Goal: Task Accomplishment & Management: Manage account settings

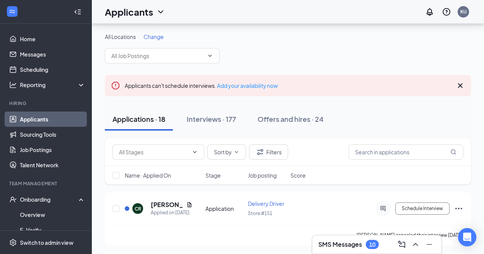
scroll to position [46, 0]
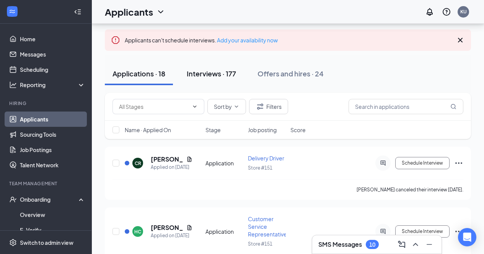
click at [206, 73] on div "Interviews · 177" at bounding box center [211, 74] width 49 height 10
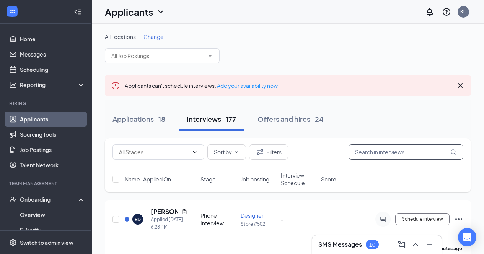
click at [360, 150] on input "text" at bounding box center [406, 152] width 115 height 15
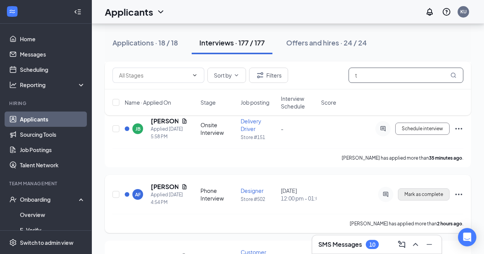
type input "t"
click at [428, 197] on span "Mark as complete" at bounding box center [424, 194] width 39 height 5
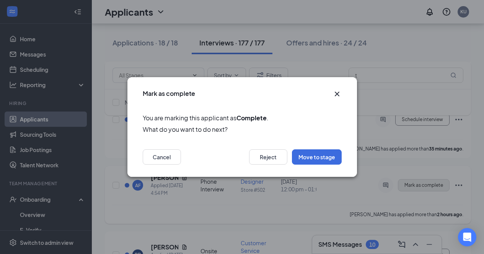
scroll to position [240, 0]
click at [335, 95] on icon "Cross" at bounding box center [337, 94] width 9 height 9
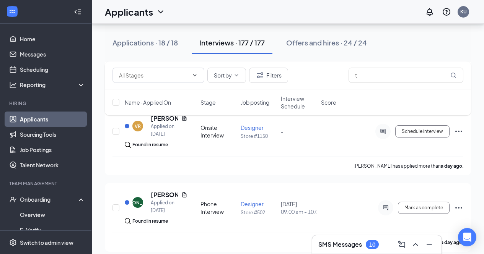
scroll to position [1527, 0]
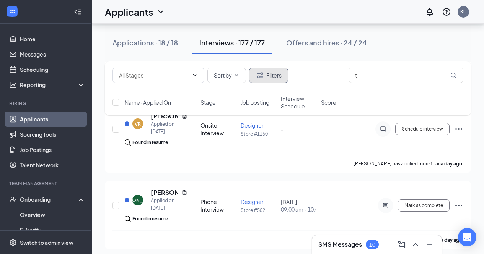
click at [275, 76] on button "Filters" at bounding box center [268, 75] width 39 height 15
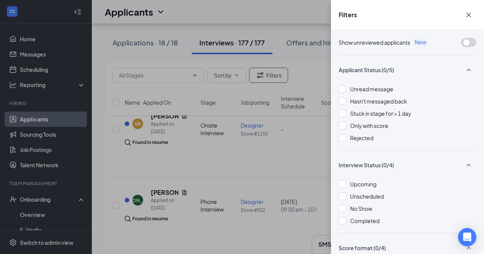
click at [304, 171] on div "Filters Show unreviewed applicants New Applicant Status (0/5) Unread message Ha…" at bounding box center [242, 127] width 484 height 254
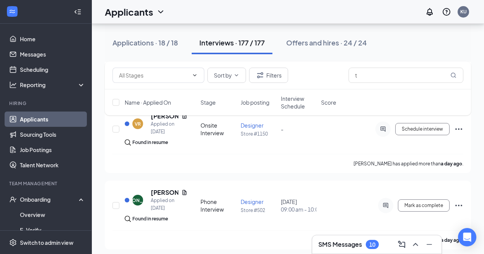
click at [258, 103] on span "Job posting" at bounding box center [255, 103] width 29 height 8
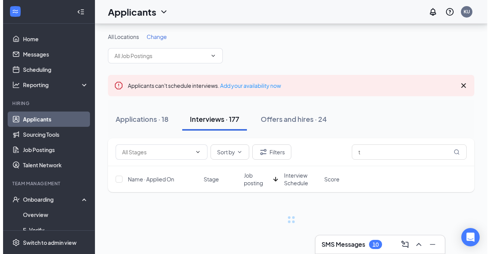
scroll to position [0, 0]
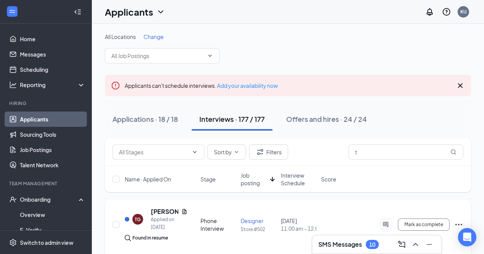
click at [166, 213] on h5 "[PERSON_NAME]" at bounding box center [165, 212] width 28 height 8
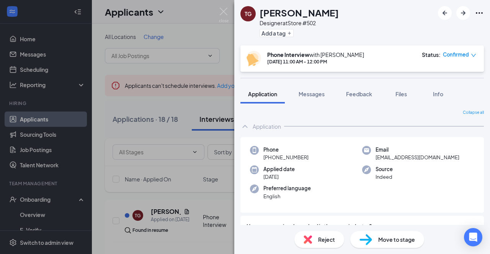
click at [390, 238] on span "Move to stage" at bounding box center [396, 240] width 37 height 8
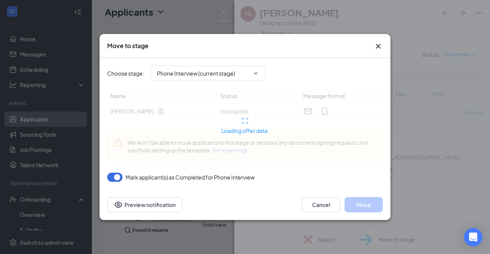
type input "Application and Interview Acknowledgement (next stage)"
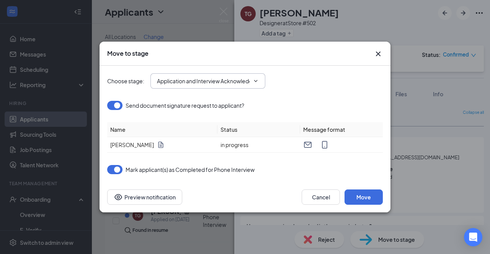
click at [253, 78] on span at bounding box center [255, 81] width 8 height 6
click at [255, 82] on icon "ChevronDown" at bounding box center [256, 81] width 6 height 6
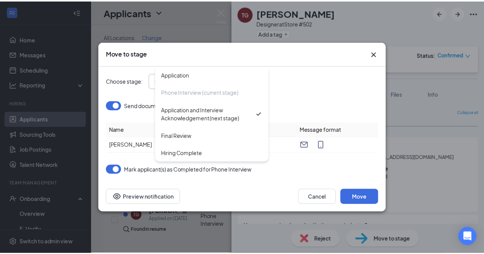
scroll to position [0, 0]
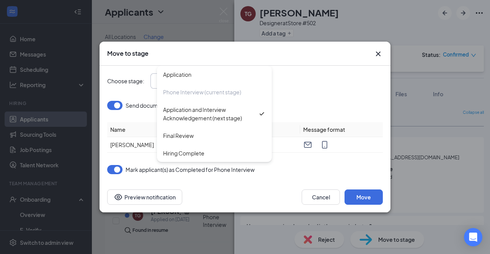
click at [297, 86] on div "Choose stage : Application and Interview Acknowledgement (next stage) Applicati…" at bounding box center [245, 80] width 276 height 15
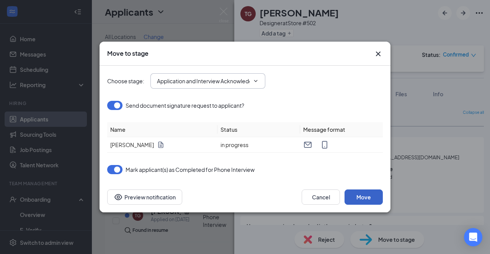
click at [359, 197] on button "Move" at bounding box center [363, 197] width 38 height 15
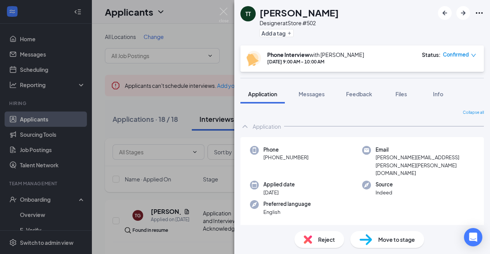
click at [53, 51] on div "TT [PERSON_NAME] Designer at Store #502 Add a tag Phone Interview with [PERSON_…" at bounding box center [245, 127] width 490 height 254
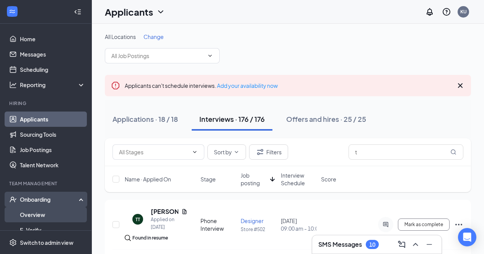
click at [50, 214] on link "Overview" at bounding box center [52, 214] width 65 height 15
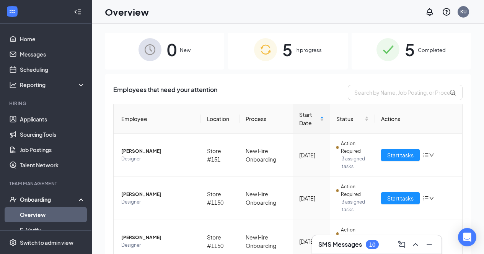
scroll to position [1, 0]
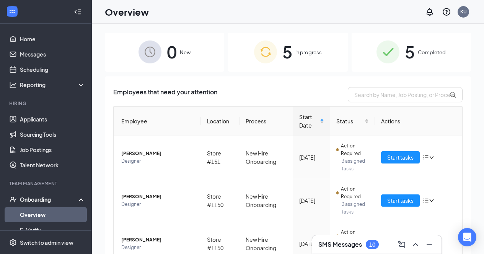
click at [43, 200] on div "Onboarding" at bounding box center [49, 200] width 59 height 8
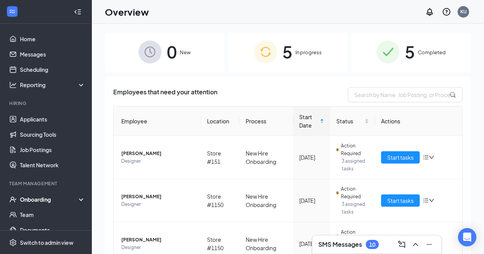
click at [42, 203] on div "Onboarding" at bounding box center [49, 200] width 59 height 8
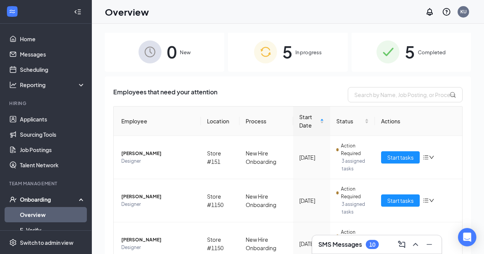
click at [45, 212] on link "Overview" at bounding box center [52, 214] width 65 height 15
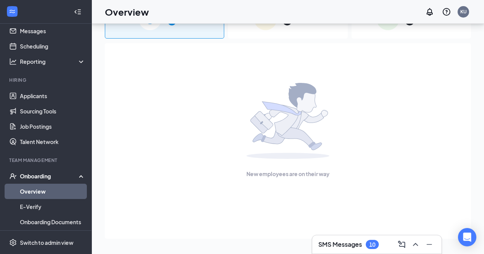
scroll to position [45, 0]
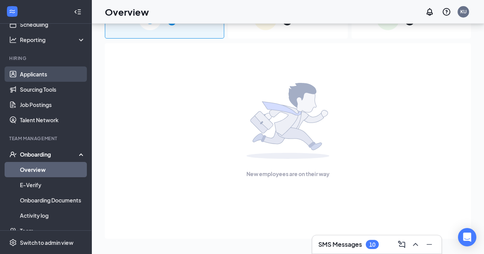
click at [41, 70] on link "Applicants" at bounding box center [52, 74] width 65 height 15
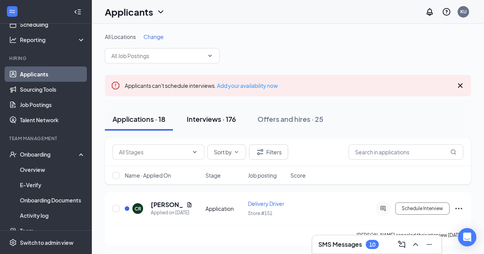
click at [204, 121] on div "Interviews · 176" at bounding box center [211, 119] width 49 height 10
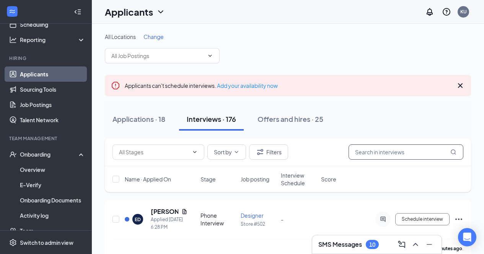
click at [364, 154] on input "text" at bounding box center [406, 152] width 115 height 15
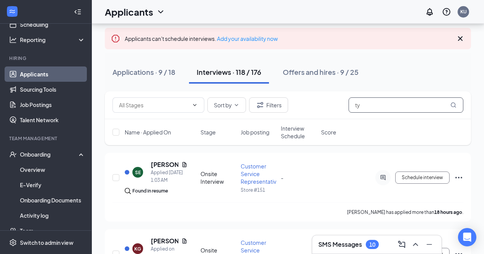
scroll to position [45, 0]
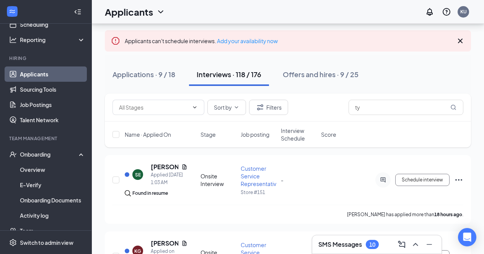
click at [255, 135] on span "Job posting" at bounding box center [255, 135] width 29 height 8
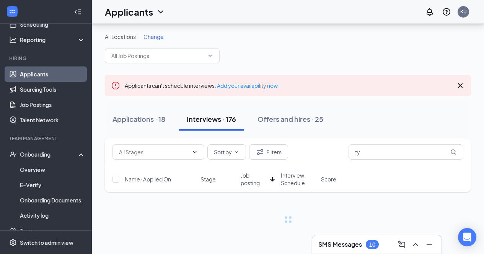
scroll to position [0, 0]
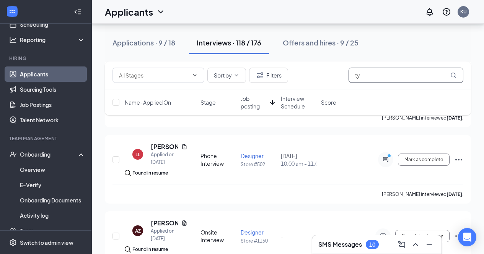
click at [372, 77] on input "ty" at bounding box center [406, 75] width 115 height 15
type input "t"
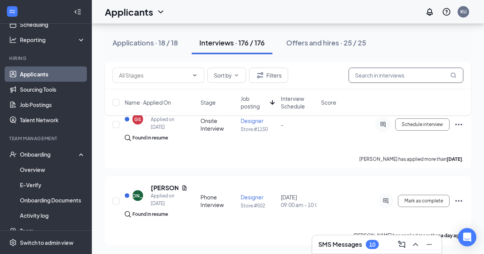
scroll to position [682, 0]
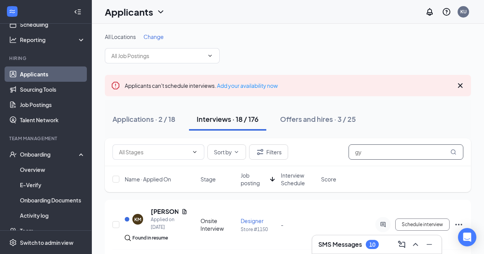
type input "g"
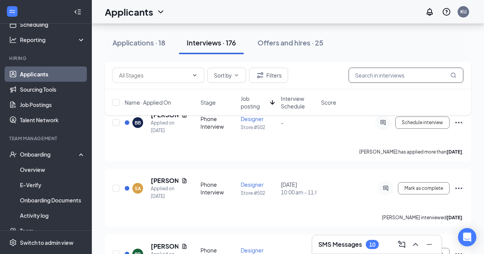
scroll to position [1611, 0]
click at [381, 77] on input "text" at bounding box center [406, 75] width 115 height 15
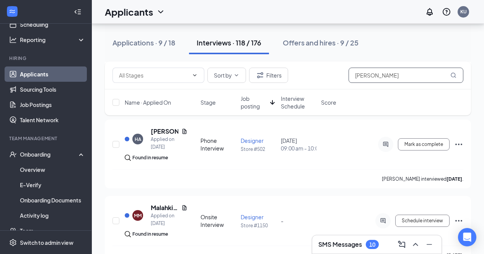
scroll to position [1803, 0]
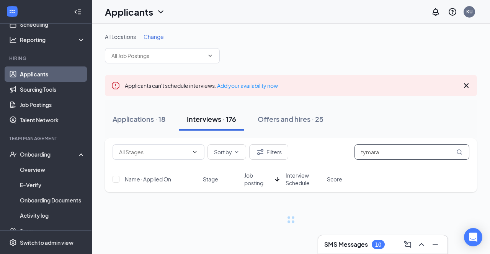
type input "tymara"
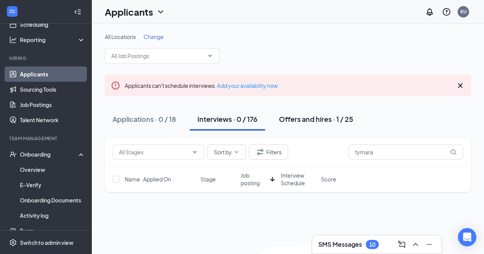
click at [336, 118] on div "Offers and hires · 1 / 25" at bounding box center [316, 119] width 74 height 10
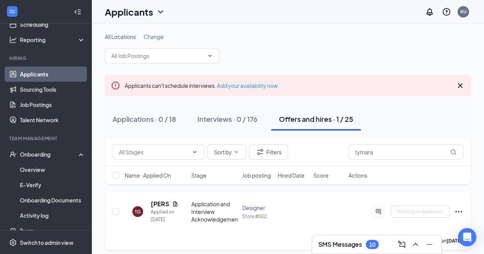
scroll to position [5, 0]
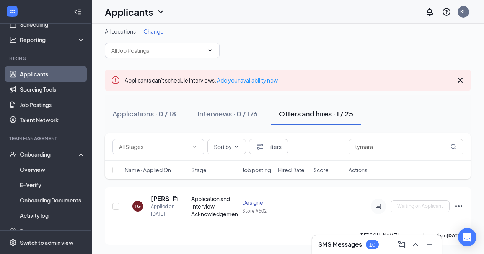
click at [461, 78] on icon "Cross" at bounding box center [460, 80] width 9 height 9
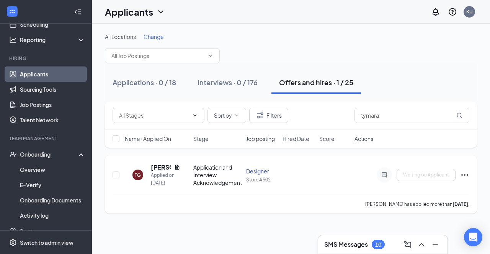
click at [465, 174] on icon "Ellipses" at bounding box center [464, 175] width 9 height 9
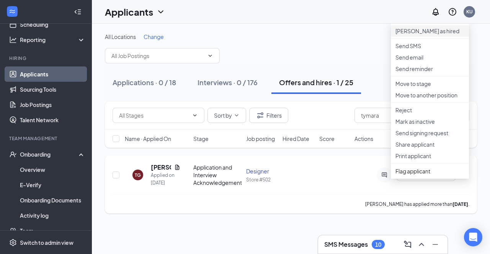
click at [419, 35] on p "[PERSON_NAME] as hired" at bounding box center [429, 31] width 69 height 8
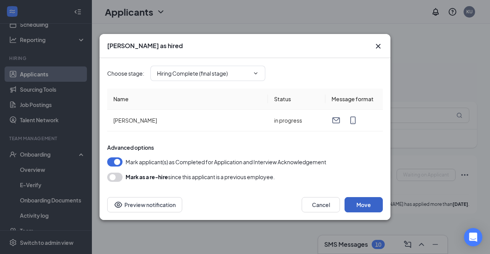
click at [357, 200] on button "Move" at bounding box center [363, 204] width 38 height 15
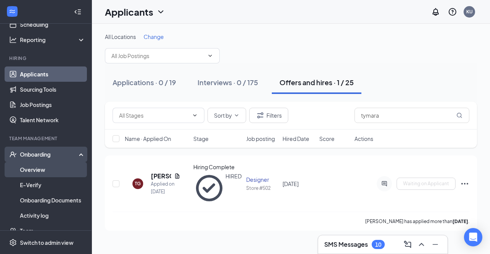
click at [38, 166] on link "Overview" at bounding box center [52, 169] width 65 height 15
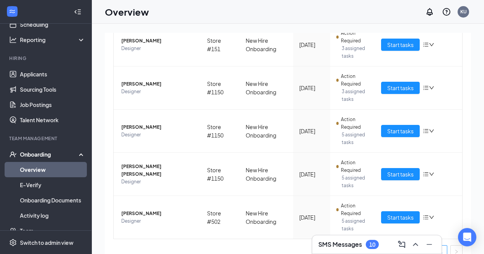
scroll to position [126, 0]
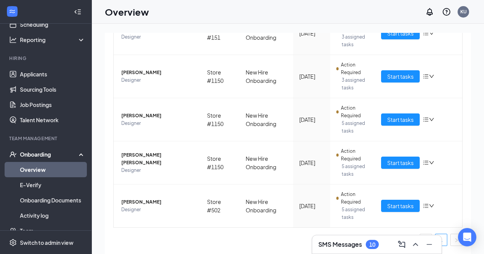
click at [53, 157] on div "Onboarding" at bounding box center [49, 155] width 59 height 8
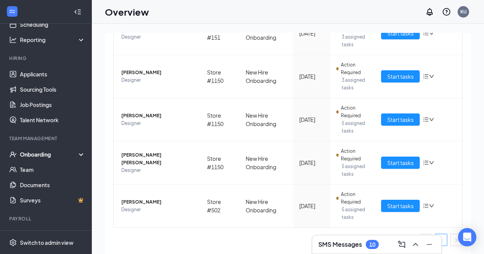
click at [59, 160] on div "Onboarding" at bounding box center [46, 154] width 92 height 15
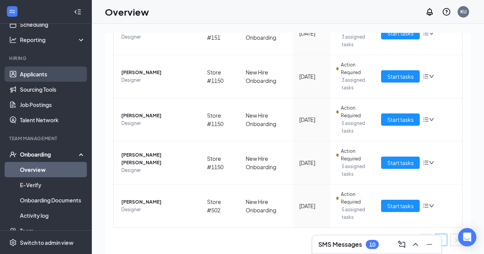
click at [56, 75] on link "Applicants" at bounding box center [52, 74] width 65 height 15
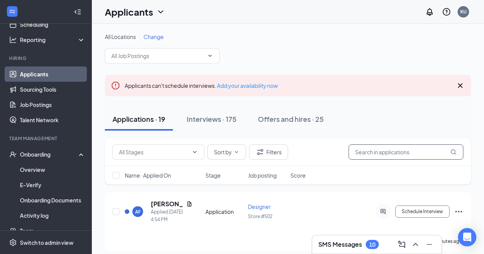
click at [390, 154] on input "text" at bounding box center [406, 152] width 115 height 15
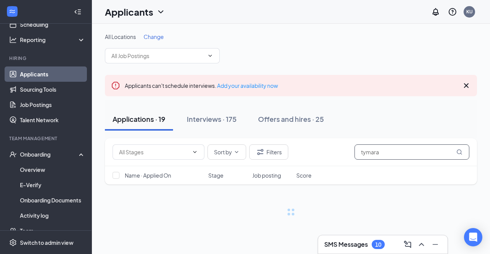
type input "tymara"
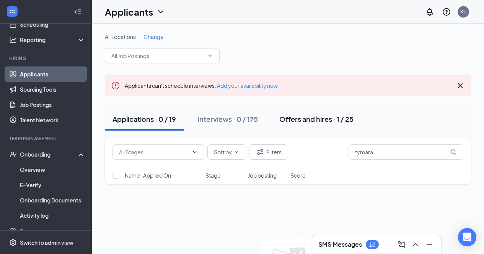
click at [314, 118] on div "Offers and hires · 1 / 25" at bounding box center [316, 119] width 74 height 10
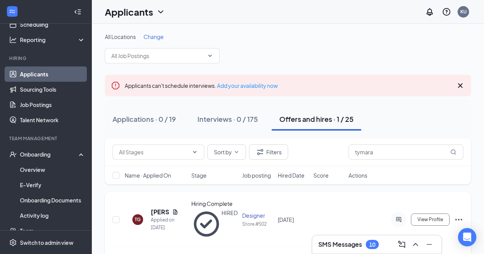
click at [455, 215] on icon "Ellipses" at bounding box center [458, 219] width 9 height 9
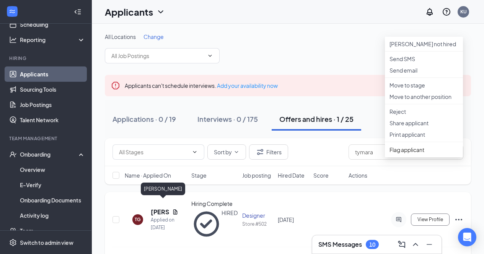
click at [160, 208] on h5 "[PERSON_NAME]" at bounding box center [160, 212] width 18 height 8
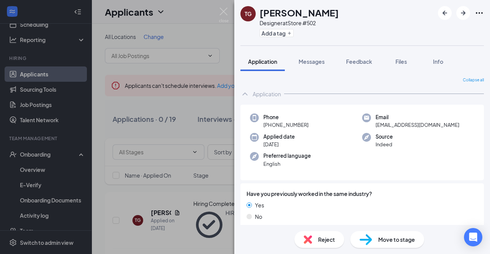
click at [388, 243] on span "Move to stage" at bounding box center [396, 240] width 37 height 8
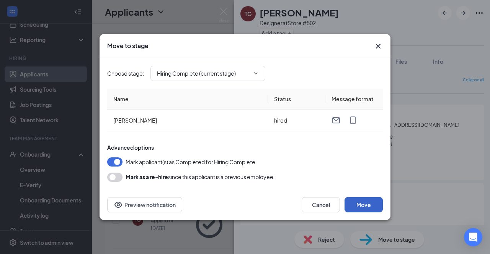
click at [357, 202] on button "Move" at bounding box center [363, 204] width 38 height 15
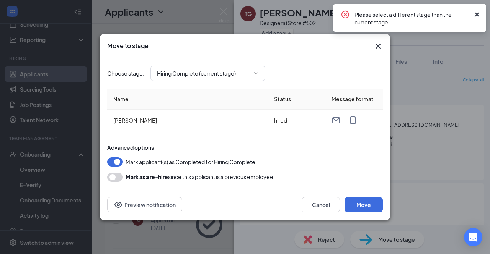
click at [476, 16] on icon "Cross" at bounding box center [476, 14] width 9 height 9
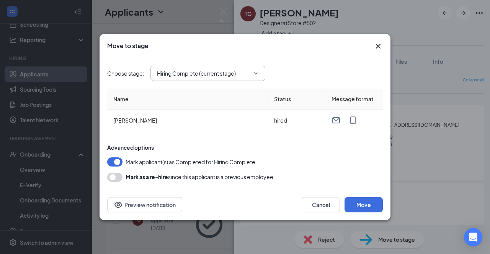
click at [249, 75] on input "Hiring Complete (current stage)" at bounding box center [203, 73] width 93 height 8
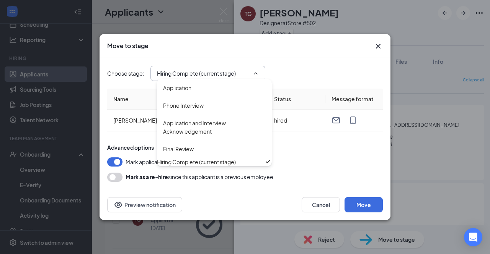
click at [225, 166] on div "Hiring Complete (current stage)" at bounding box center [196, 162] width 79 height 8
click at [304, 158] on div "Mark applicant(s) as Completed for Hiring Complete" at bounding box center [245, 162] width 276 height 9
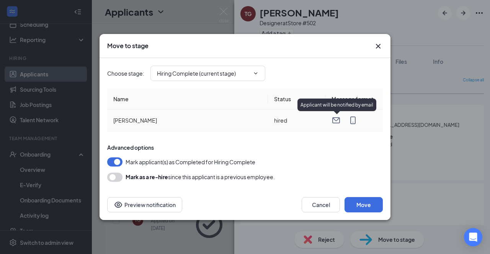
click at [337, 118] on icon "Email" at bounding box center [335, 120] width 9 height 9
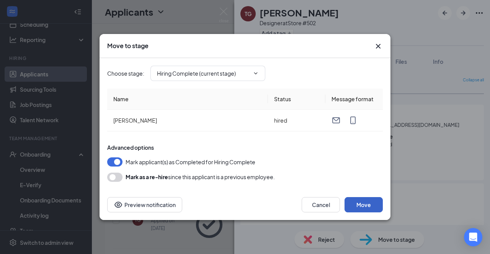
click at [348, 205] on button "Move" at bounding box center [363, 204] width 38 height 15
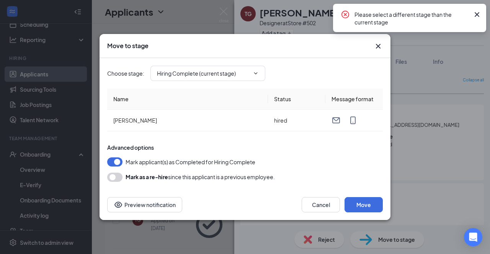
click at [475, 15] on icon "Cross" at bounding box center [476, 14] width 9 height 9
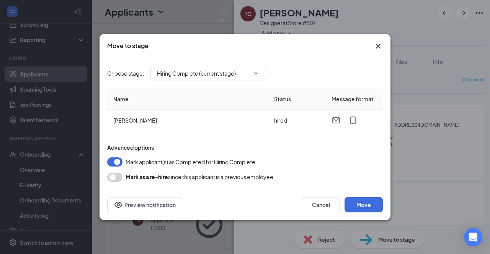
click at [379, 43] on icon "Cross" at bounding box center [378, 46] width 9 height 9
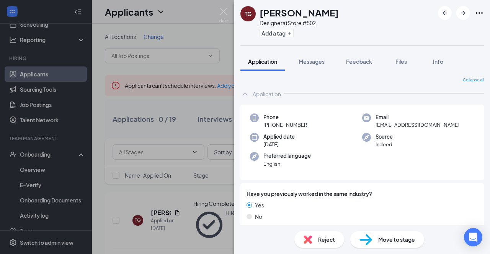
click at [385, 238] on span "Move to stage" at bounding box center [396, 240] width 37 height 8
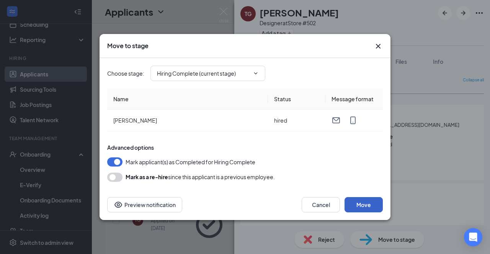
click at [365, 205] on button "Move" at bounding box center [363, 204] width 38 height 15
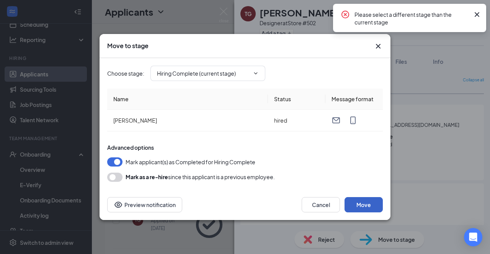
click at [365, 205] on button "Move" at bounding box center [363, 204] width 38 height 15
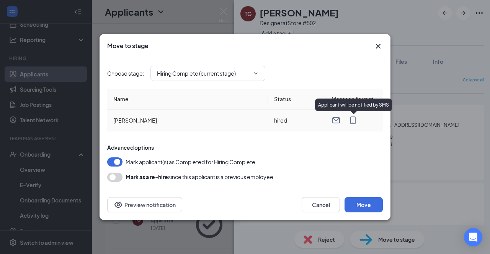
click at [351, 121] on icon "MobileSms" at bounding box center [352, 121] width 5 height 8
click at [354, 122] on icon "MobileSms" at bounding box center [352, 120] width 9 height 9
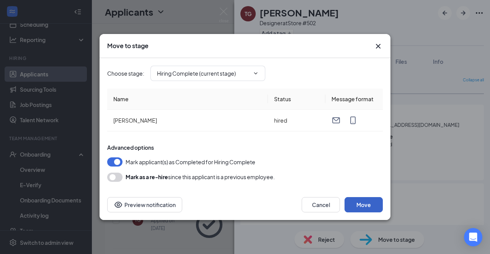
click at [359, 208] on button "Move" at bounding box center [363, 204] width 38 height 15
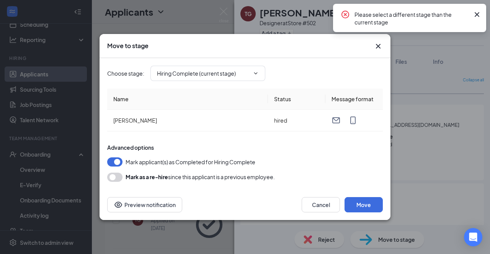
click at [375, 47] on icon "Cross" at bounding box center [378, 46] width 9 height 9
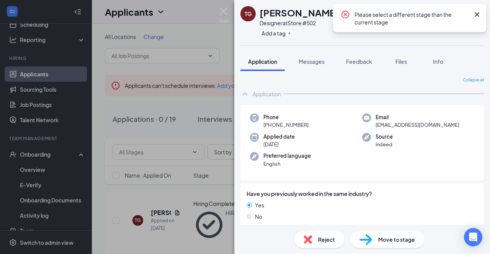
click at [482, 11] on div "Please select a different stage than the current stage" at bounding box center [409, 18] width 153 height 28
click at [478, 13] on icon "Cross" at bounding box center [476, 14] width 9 height 9
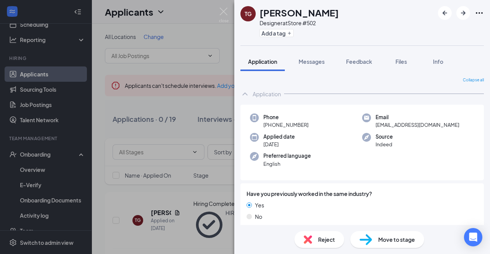
click at [207, 36] on div "TG [PERSON_NAME] Designer at Store #502 Add a tag Application Messages Feedback…" at bounding box center [245, 127] width 490 height 254
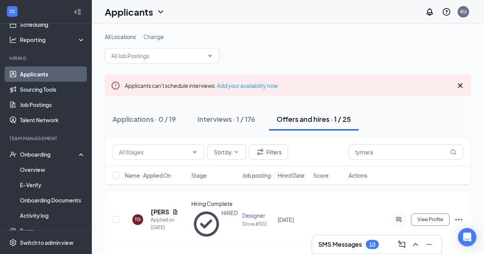
click at [318, 122] on div "Offers and hires · 1 / 25" at bounding box center [314, 119] width 74 height 10
click at [458, 215] on icon "Ellipses" at bounding box center [458, 219] width 9 height 9
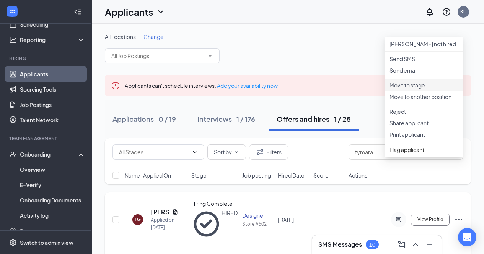
click at [411, 89] on p "Move to stage" at bounding box center [424, 86] width 69 height 8
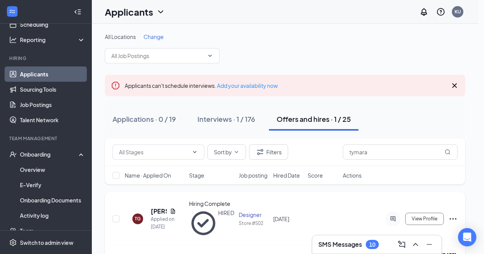
type input "Hiring Complete (current stage)"
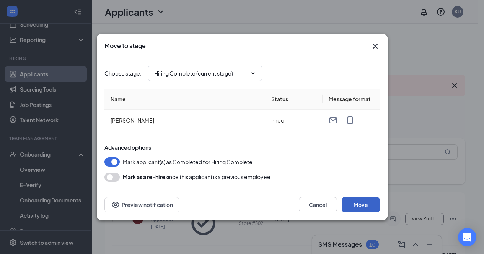
click at [363, 205] on button "Move" at bounding box center [361, 204] width 38 height 15
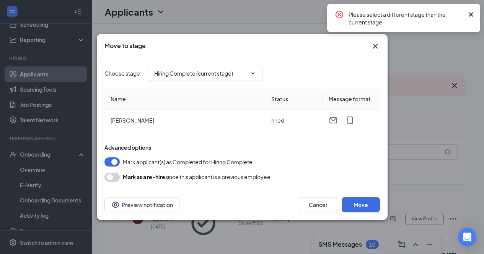
click at [469, 12] on icon "Cross" at bounding box center [470, 14] width 9 height 9
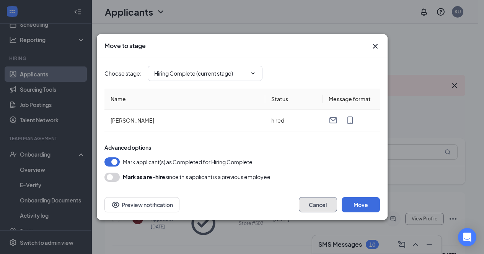
click at [326, 203] on button "Cancel" at bounding box center [318, 204] width 38 height 15
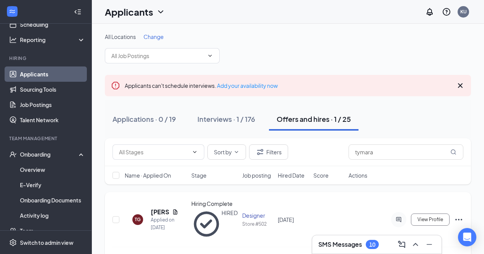
click at [460, 215] on icon "Ellipses" at bounding box center [458, 219] width 9 height 9
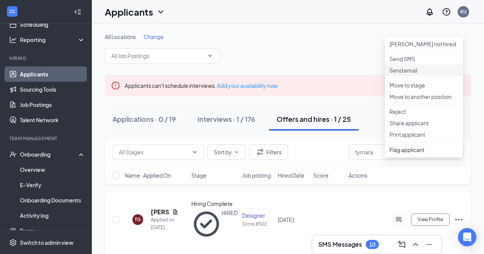
click at [421, 74] on p "Send email" at bounding box center [424, 71] width 69 height 8
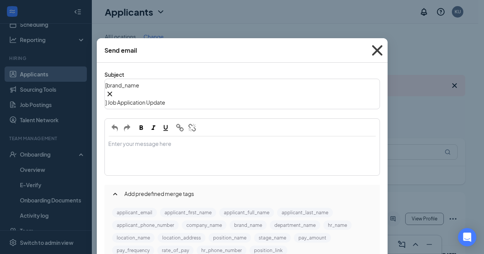
click at [378, 45] on span "Close" at bounding box center [377, 50] width 21 height 21
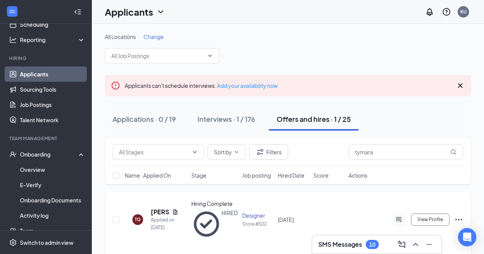
click at [457, 215] on icon "Ellipses" at bounding box center [458, 219] width 9 height 9
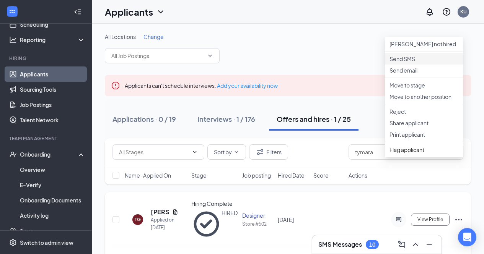
click at [411, 63] on p "Send SMS" at bounding box center [424, 59] width 69 height 8
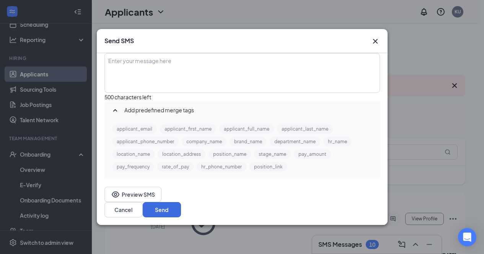
click at [373, 37] on icon "Cross" at bounding box center [375, 41] width 9 height 9
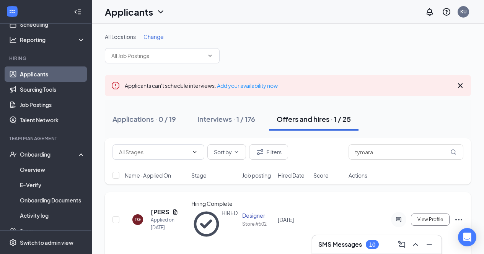
click at [459, 215] on icon "Ellipses" at bounding box center [458, 219] width 9 height 9
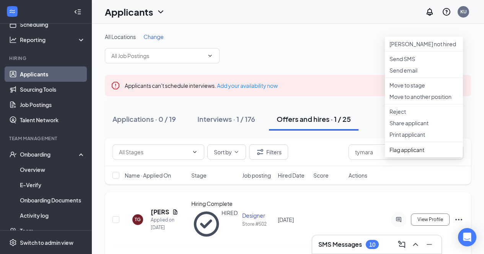
click at [222, 216] on div "HIRED" at bounding box center [230, 224] width 16 height 30
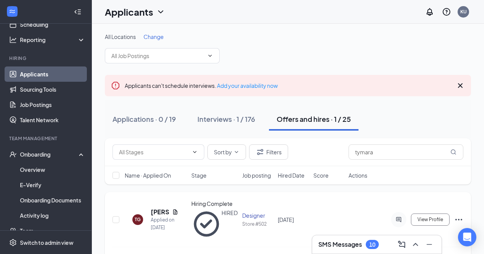
click at [222, 215] on div "HIRED" at bounding box center [230, 224] width 16 height 30
click at [307, 126] on button "Offers and hires · 1 / 25" at bounding box center [314, 119] width 90 height 23
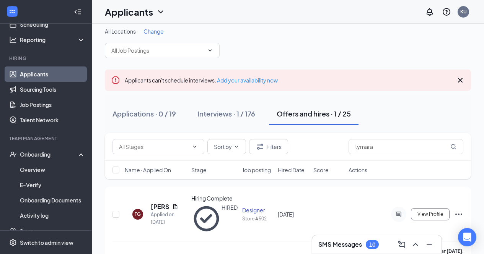
click at [460, 80] on icon "Cross" at bounding box center [460, 80] width 5 height 5
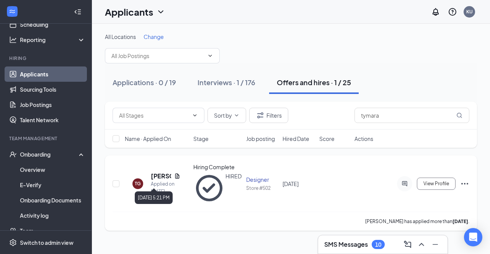
click at [165, 181] on div "Applied on [DATE]" at bounding box center [165, 188] width 29 height 15
click at [175, 173] on icon "Document" at bounding box center [177, 176] width 6 height 6
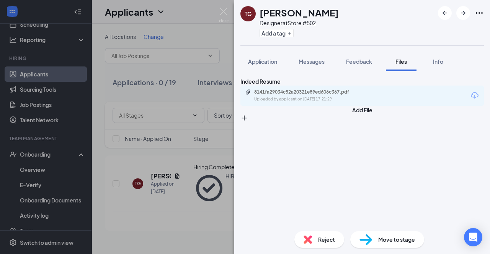
click at [151, 173] on div "TG [PERSON_NAME] Designer at Store #502 Add a tag Application Messages Feedback…" at bounding box center [245, 127] width 490 height 254
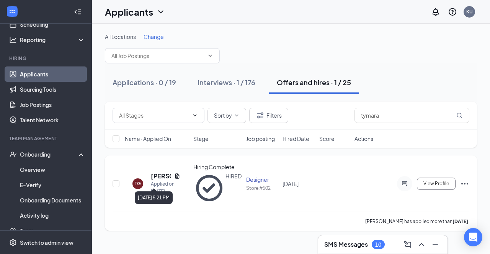
click at [152, 181] on div "Applied on [DATE]" at bounding box center [165, 188] width 29 height 15
click at [156, 181] on div "Applied on [DATE]" at bounding box center [165, 188] width 29 height 15
click at [210, 171] on div "Hiring Complete" at bounding box center [217, 167] width 48 height 8
click at [262, 176] on div "Designer" at bounding box center [262, 180] width 32 height 8
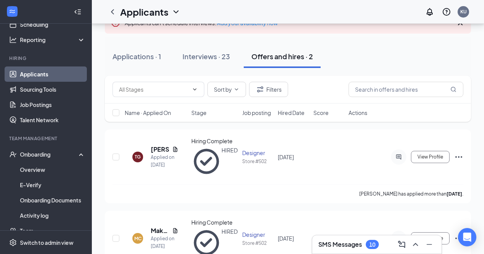
scroll to position [74, 0]
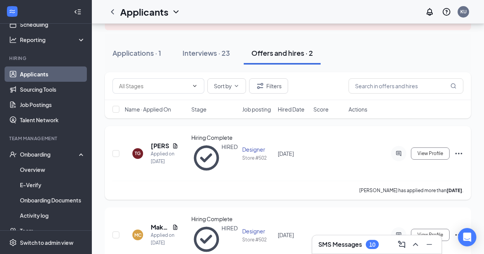
click at [456, 149] on icon "Ellipses" at bounding box center [458, 153] width 9 height 9
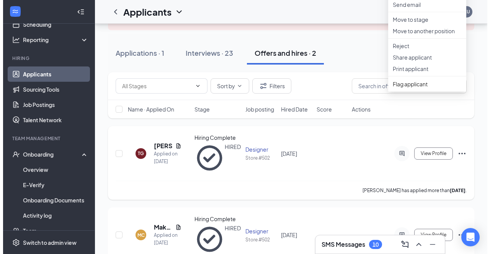
scroll to position [79, 0]
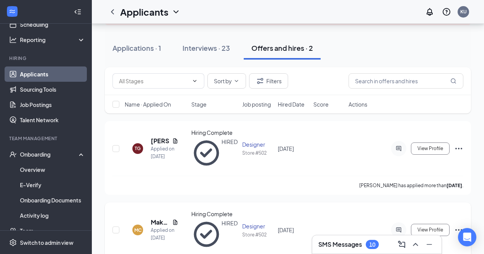
click at [458, 230] on icon "Ellipses" at bounding box center [458, 231] width 7 height 2
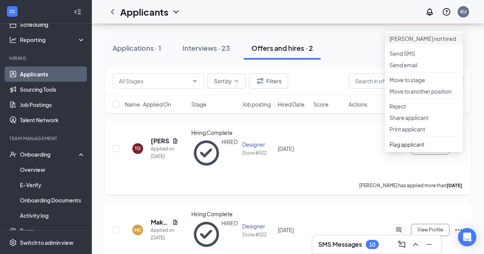
click at [431, 38] on p "[PERSON_NAME] not hired" at bounding box center [424, 39] width 69 height 8
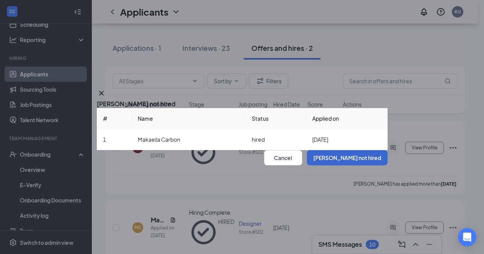
click at [360, 166] on button "[PERSON_NAME] not hired" at bounding box center [347, 157] width 81 height 15
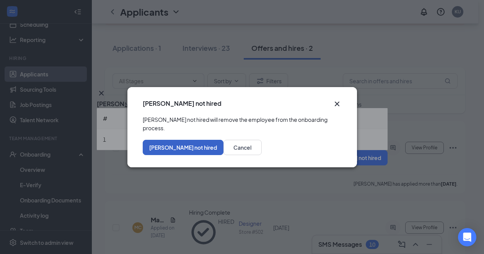
click at [223, 151] on button "[PERSON_NAME] not hired" at bounding box center [183, 147] width 81 height 15
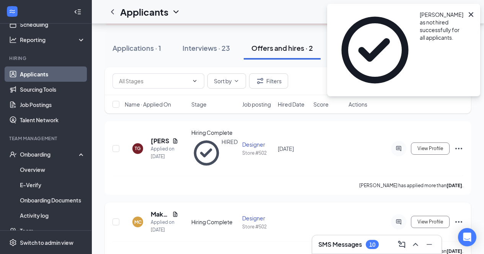
click at [456, 222] on icon "Ellipses" at bounding box center [458, 223] width 7 height 2
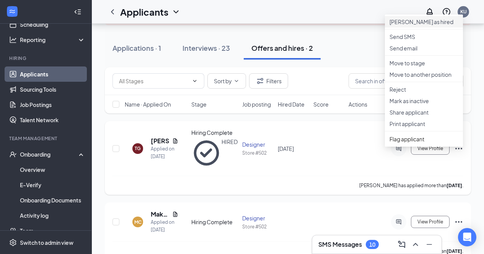
click at [419, 22] on p "[PERSON_NAME] as hired" at bounding box center [424, 22] width 69 height 8
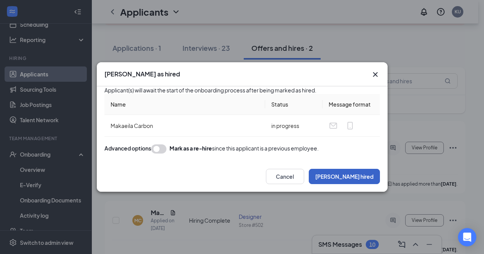
click at [355, 184] on button "[PERSON_NAME] hired" at bounding box center [344, 176] width 71 height 15
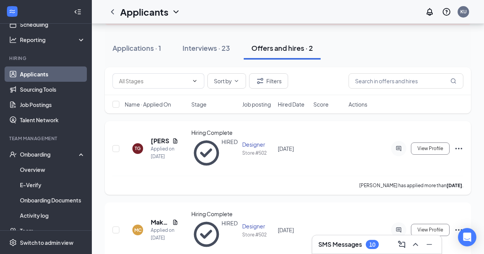
click at [165, 145] on div "Applied on [DATE]" at bounding box center [165, 152] width 28 height 15
click at [173, 138] on icon "Document" at bounding box center [175, 141] width 6 height 6
